Goal: Information Seeking & Learning: Learn about a topic

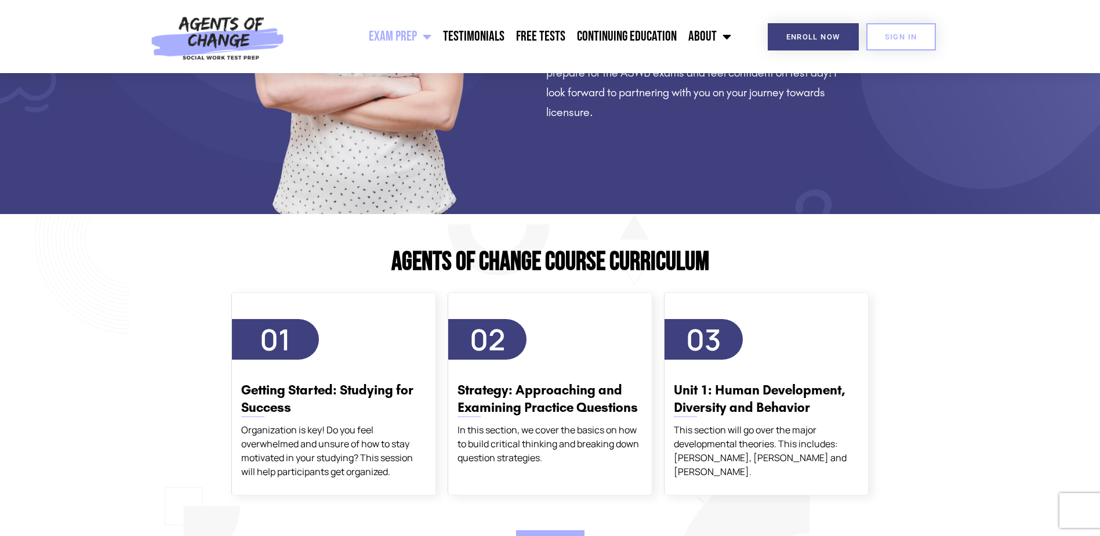
scroll to position [1044, 0]
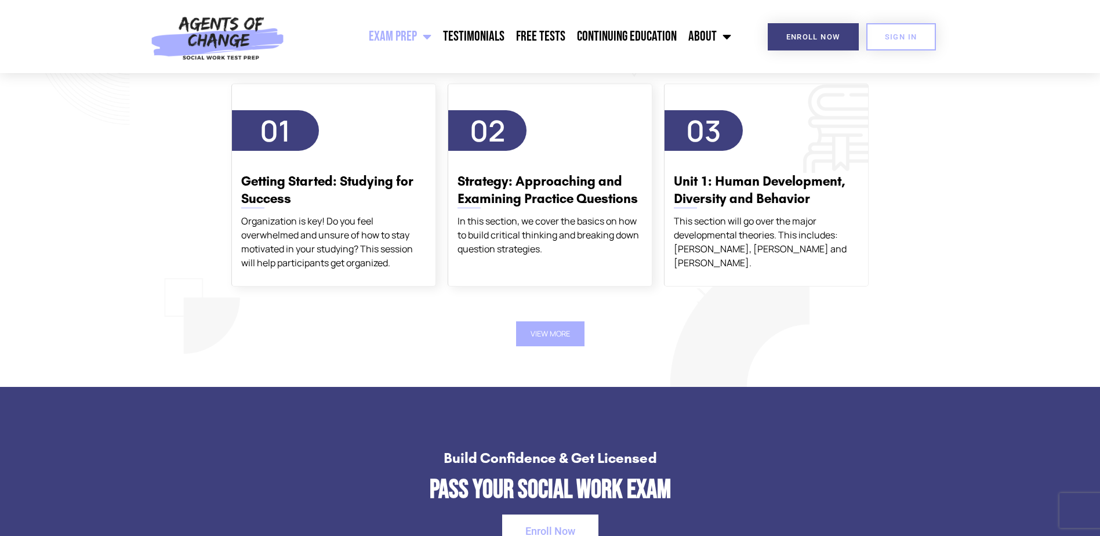
scroll to position [1392, 0]
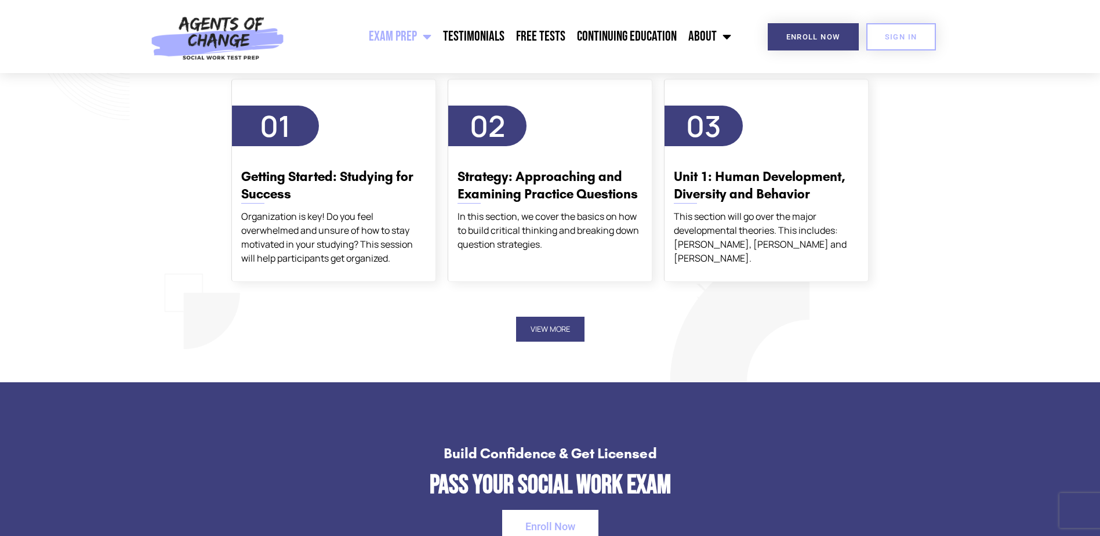
click at [550, 325] on button "View More" at bounding box center [550, 329] width 68 height 25
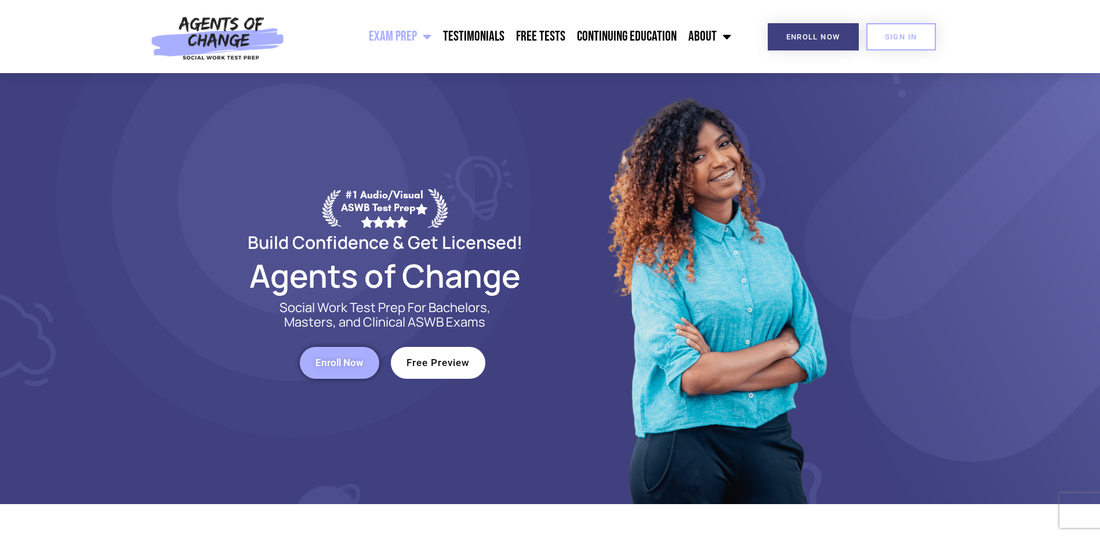
scroll to position [0, 0]
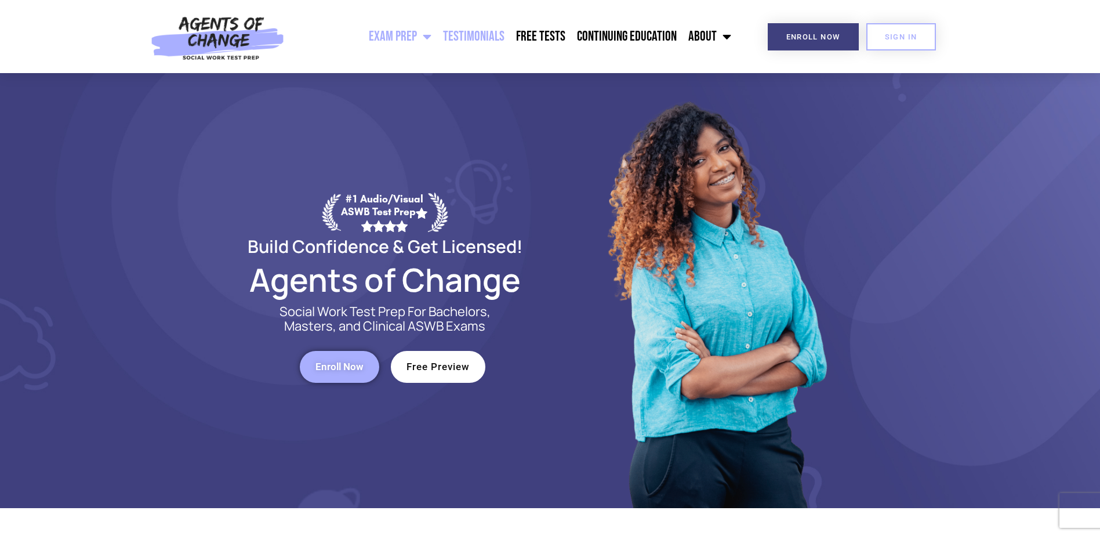
click at [474, 34] on link "Testimonials" at bounding box center [473, 36] width 73 height 29
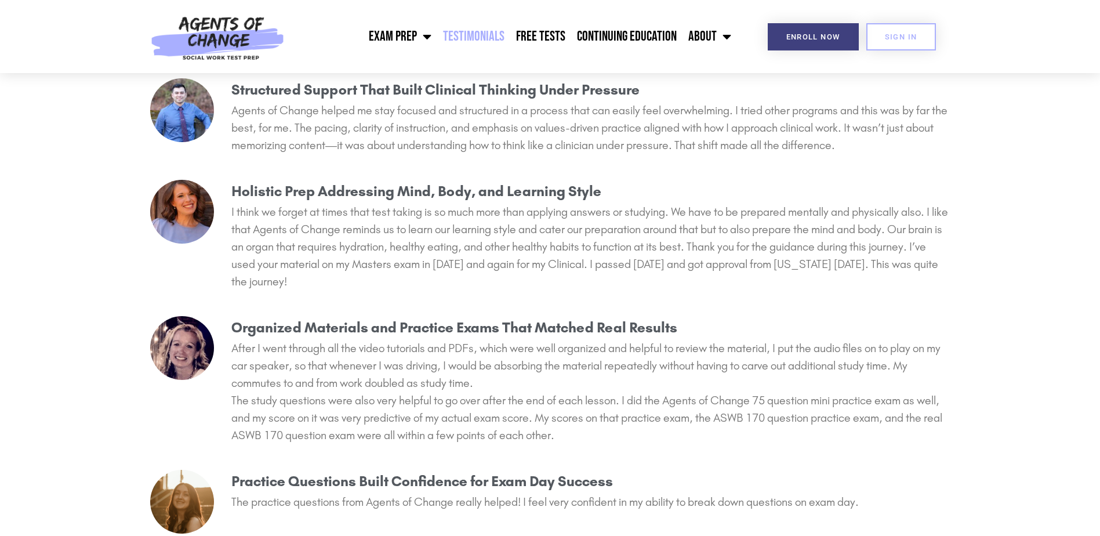
scroll to position [1218, 0]
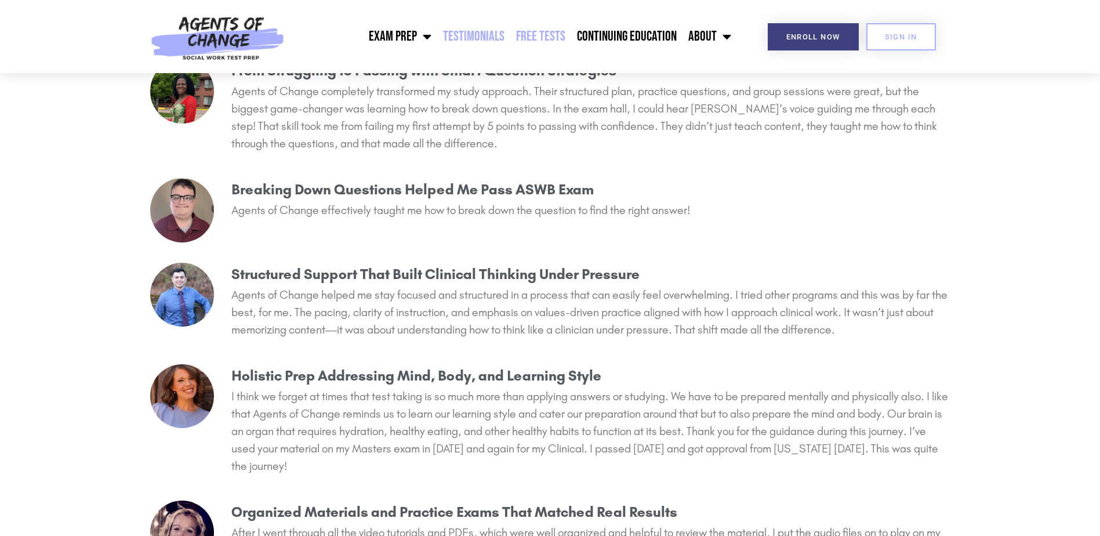
click at [535, 29] on link "Free Tests" at bounding box center [540, 36] width 61 height 29
